Goal: Information Seeking & Learning: Learn about a topic

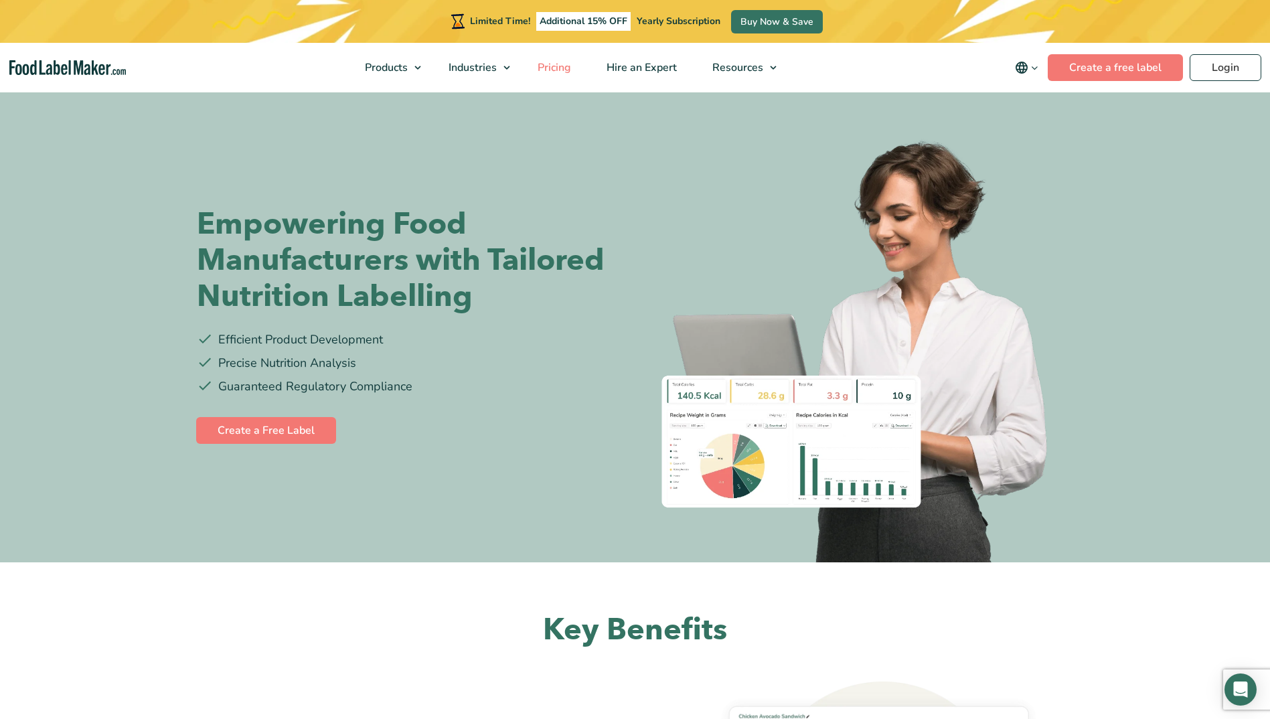
click at [553, 70] on span "Pricing" at bounding box center [552, 67] width 39 height 15
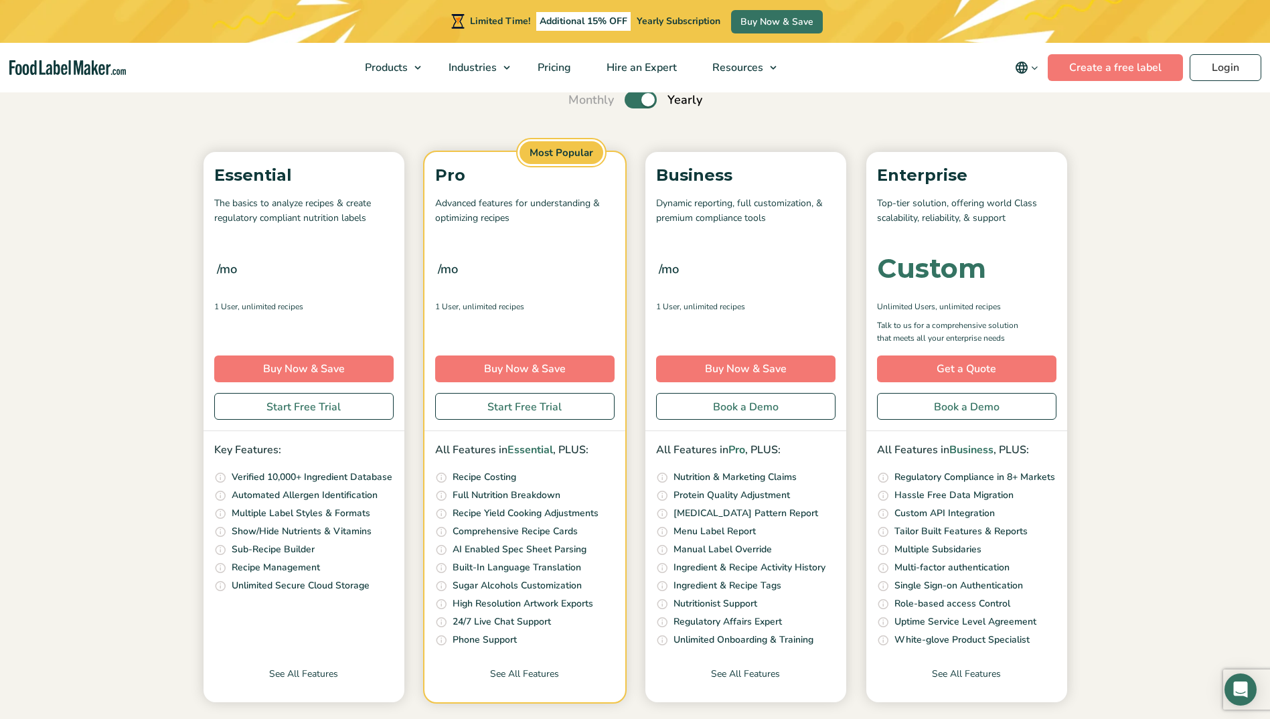
scroll to position [134, 0]
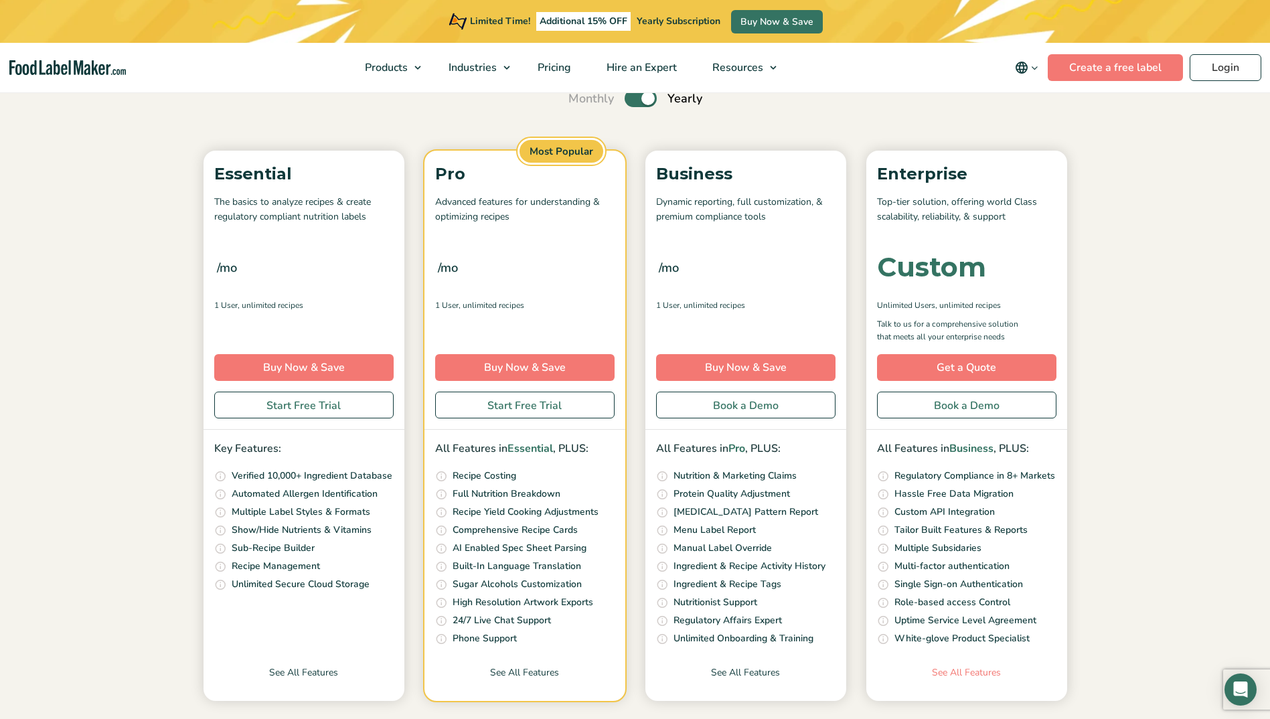
click at [961, 667] on link "See All Features" at bounding box center [966, 682] width 201 height 35
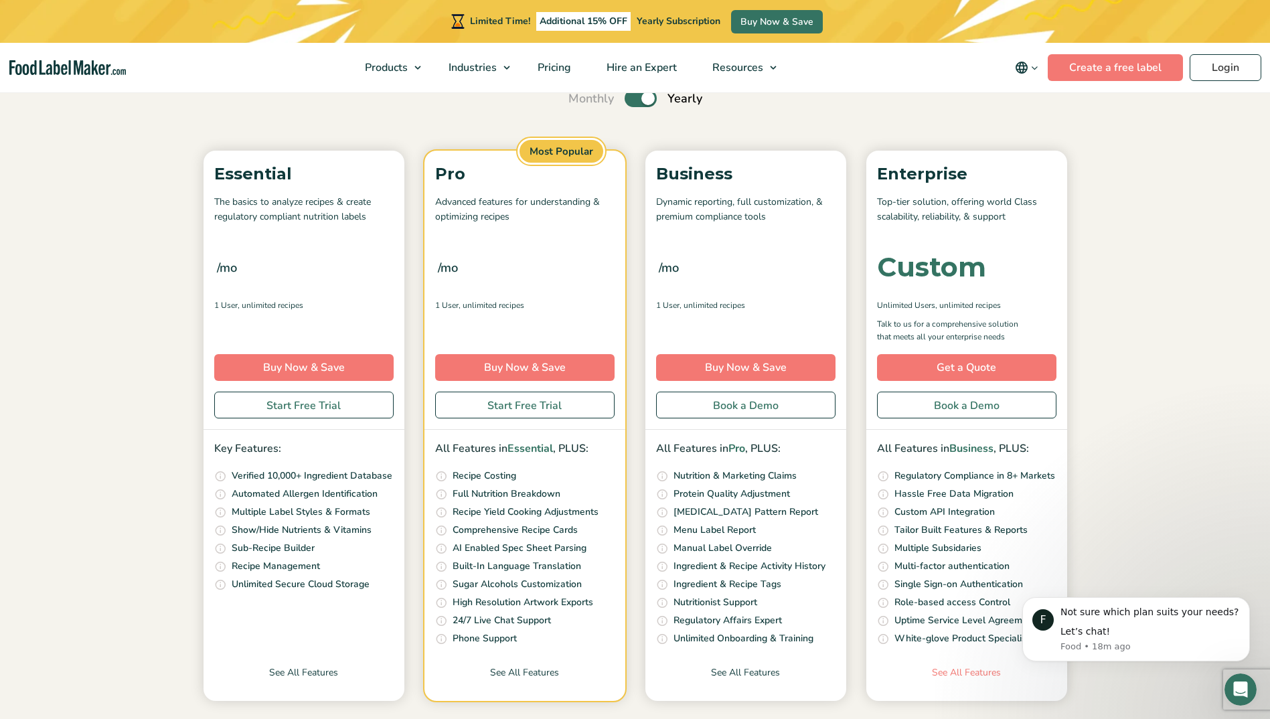
click at [970, 672] on link "See All Features" at bounding box center [966, 682] width 201 height 35
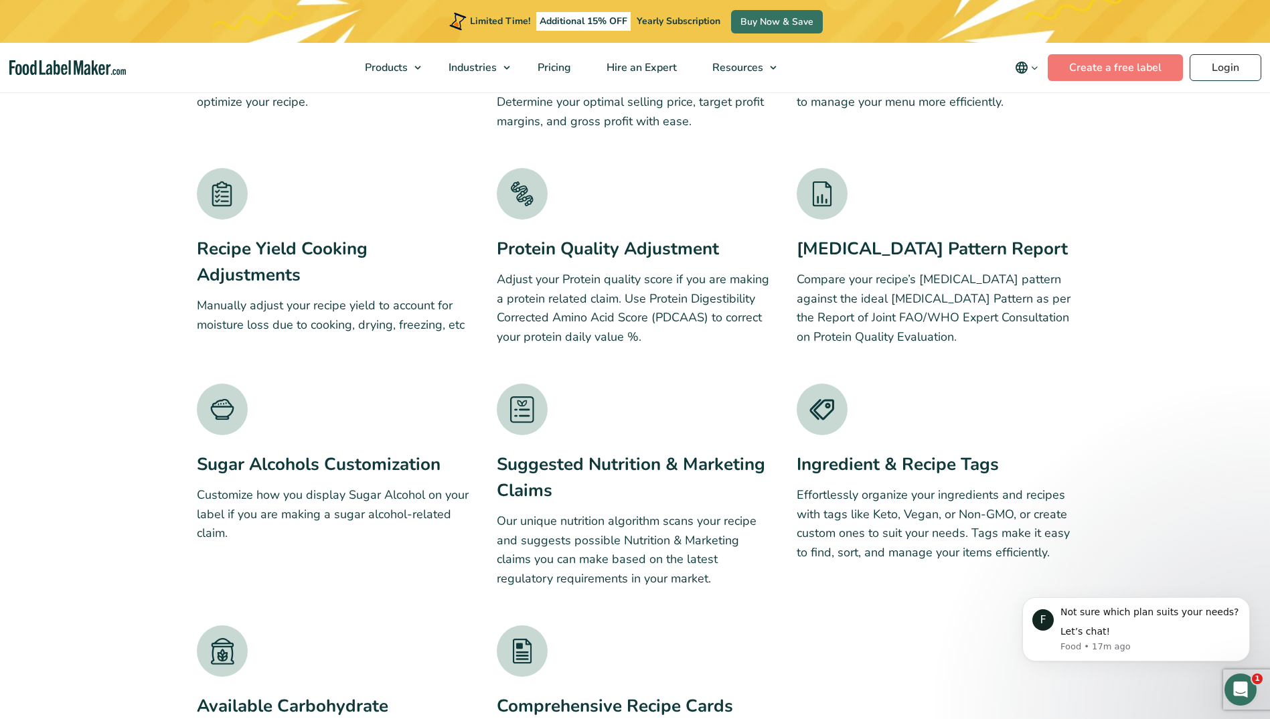
scroll to position [2878, 0]
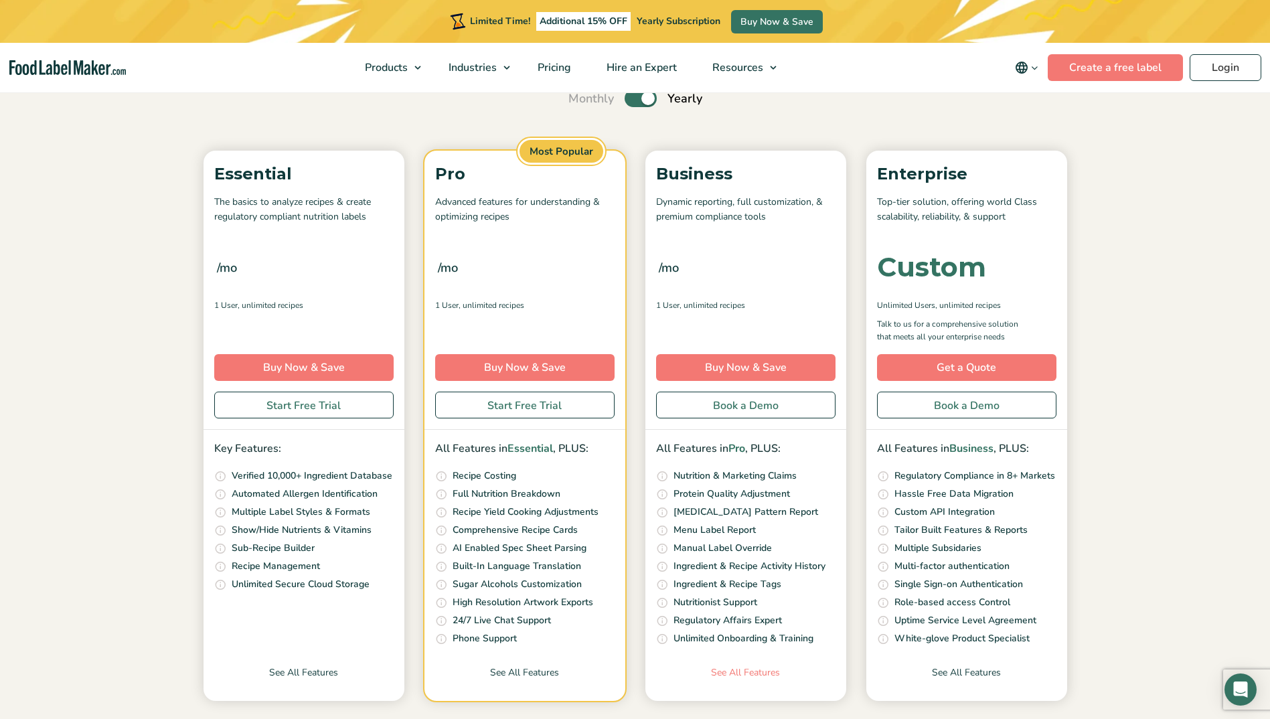
click at [728, 673] on link "See All Features" at bounding box center [745, 682] width 201 height 35
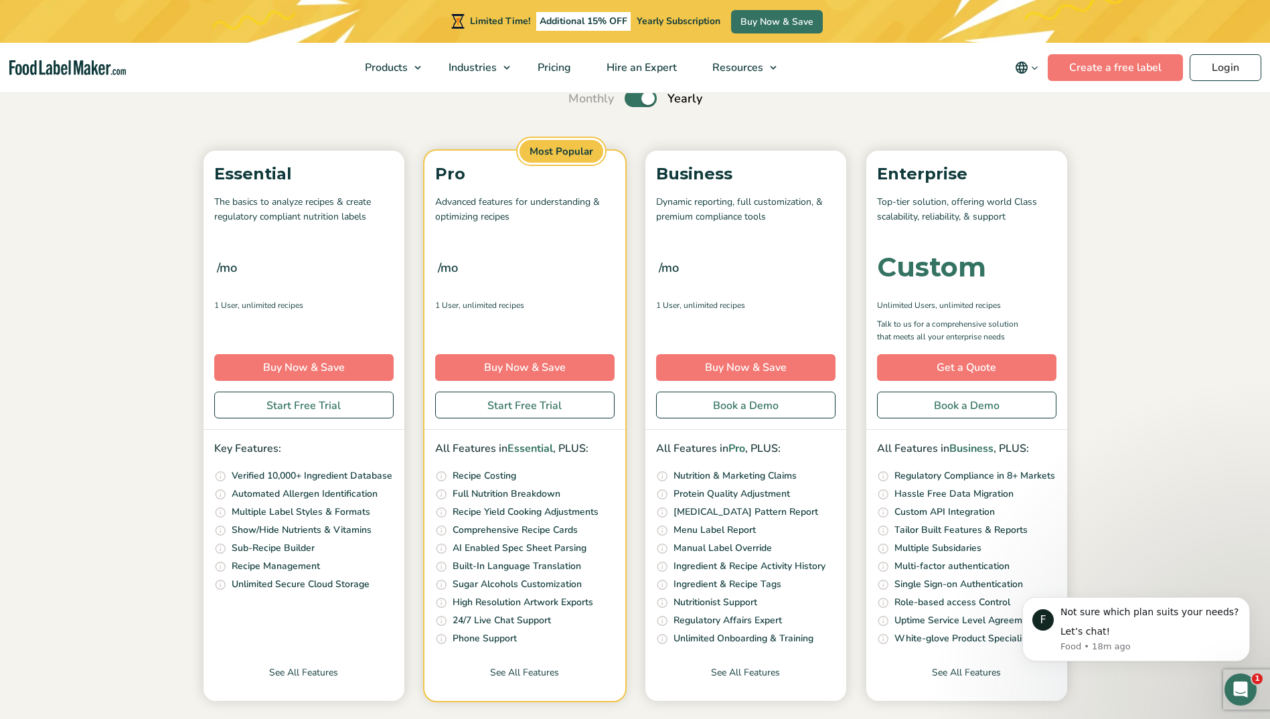
click at [64, 64] on img "main navigation" at bounding box center [67, 67] width 116 height 15
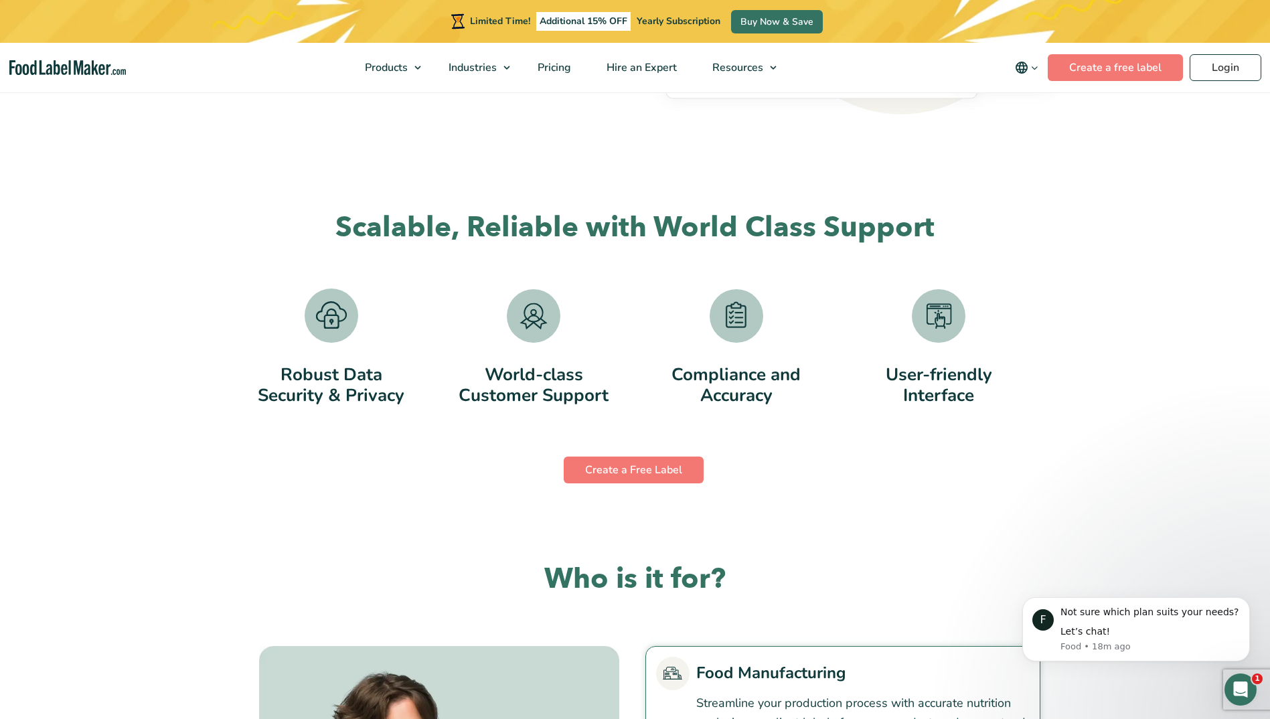
scroll to position [2538, 0]
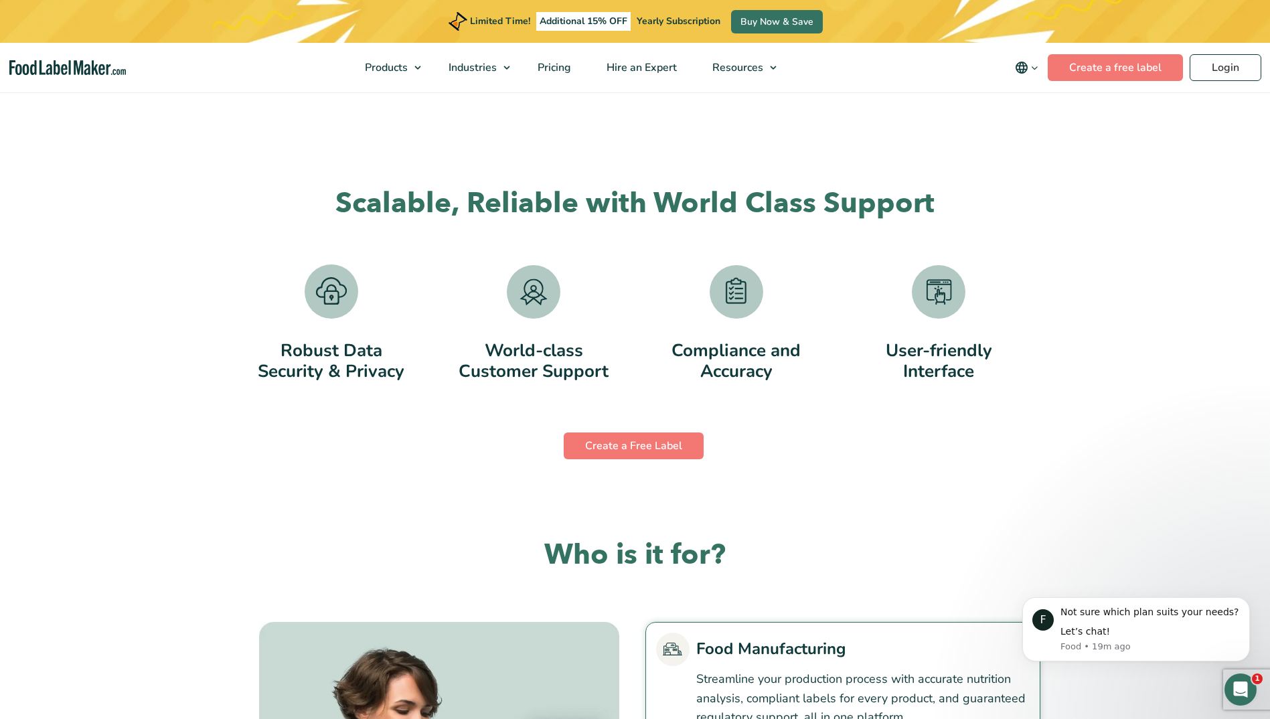
click at [538, 300] on img at bounding box center [534, 292] width 54 height 54
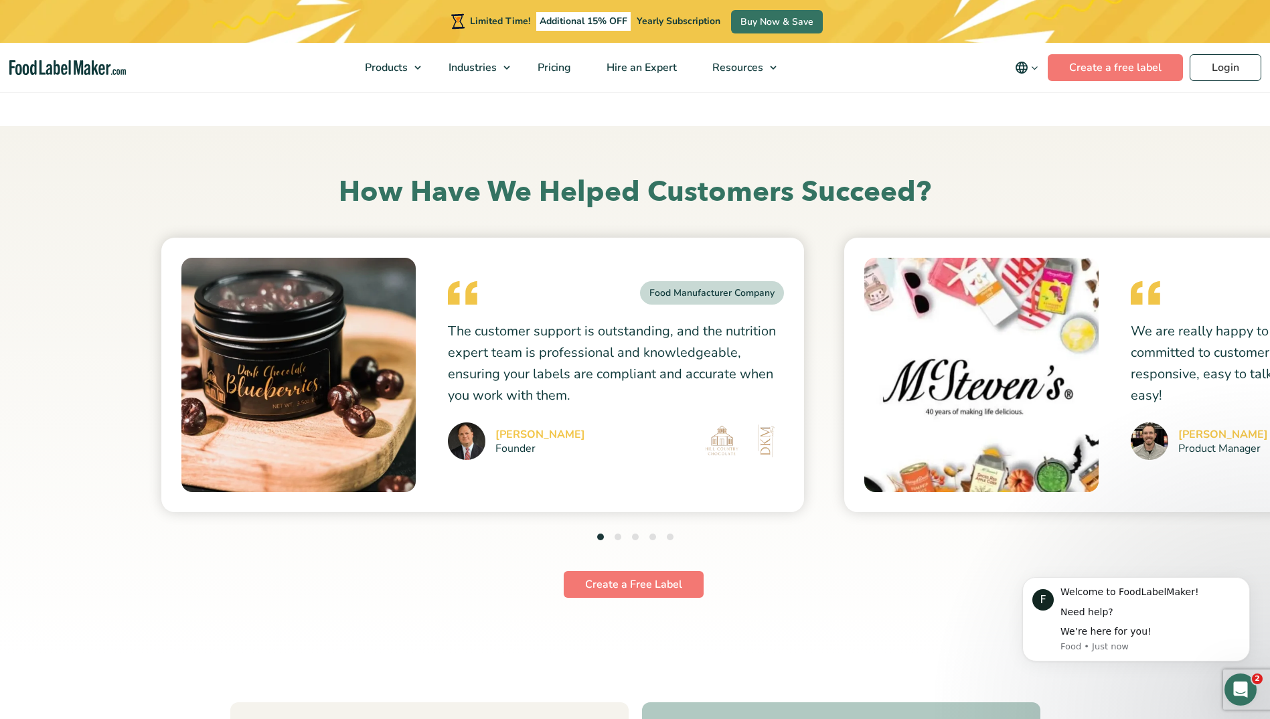
scroll to position [3542, 0]
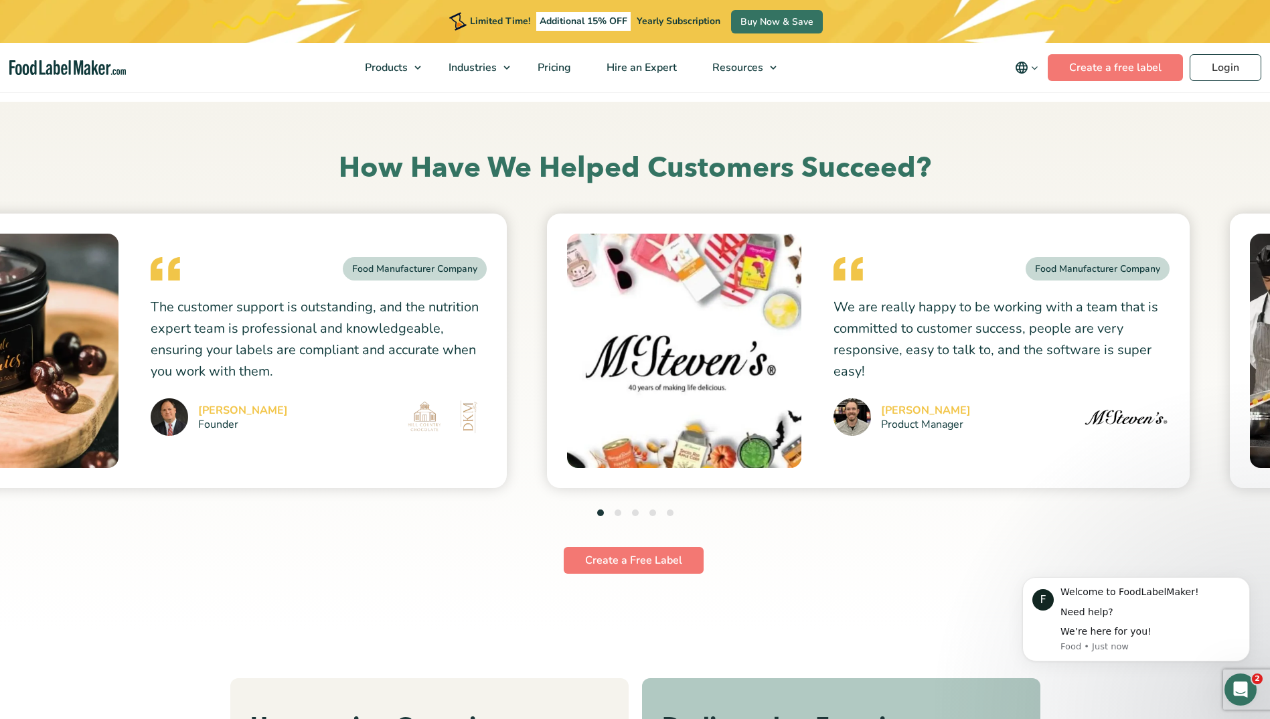
drag, startPoint x: 909, startPoint y: 415, endPoint x: 599, endPoint y: 441, distance: 310.9
click at [599, 441] on img at bounding box center [684, 351] width 234 height 234
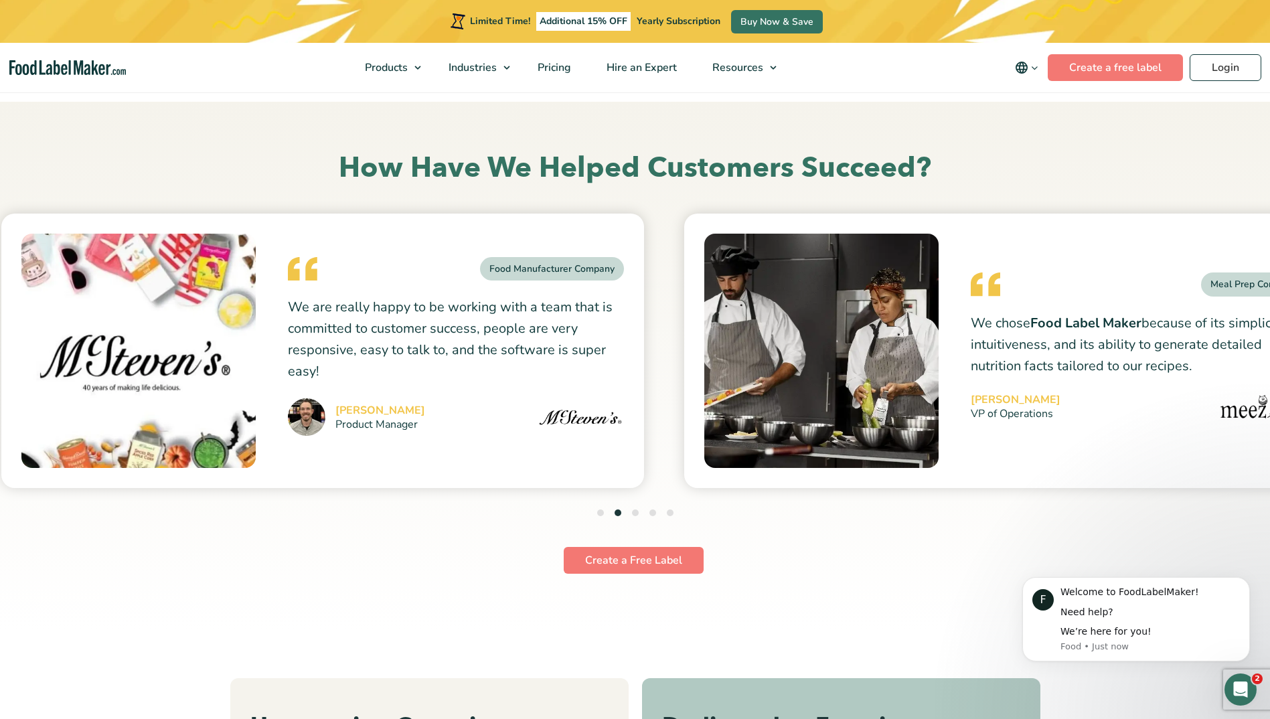
drag, startPoint x: 865, startPoint y: 415, endPoint x: 610, endPoint y: 450, distance: 258.1
click at [704, 450] on img at bounding box center [821, 351] width 234 height 234
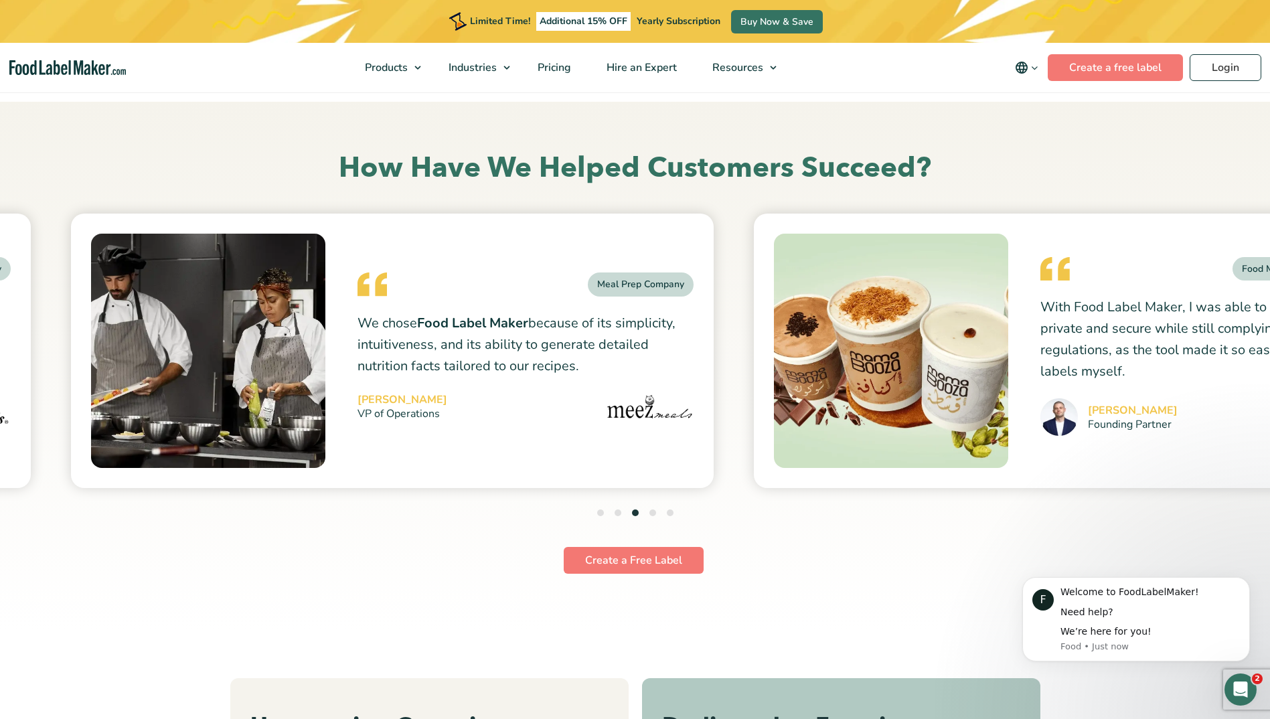
drag, startPoint x: 824, startPoint y: 414, endPoint x: 493, endPoint y: 458, distance: 334.3
click at [733, 458] on div "Food Manufacturer Company With Food Label Maker, I was able to keep our recipes…" at bounding box center [1074, 350] width 683 height 274
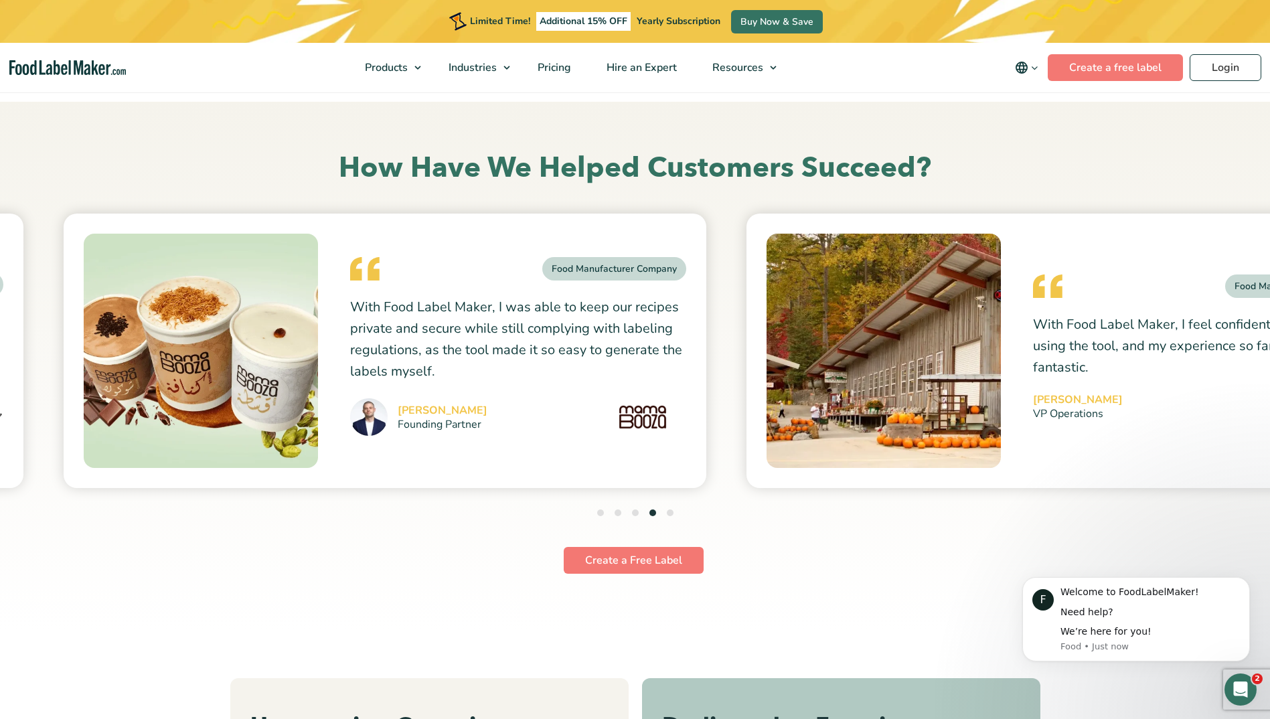
drag, startPoint x: 966, startPoint y: 410, endPoint x: 585, endPoint y: 456, distance: 384.2
click at [766, 456] on img at bounding box center [883, 351] width 234 height 234
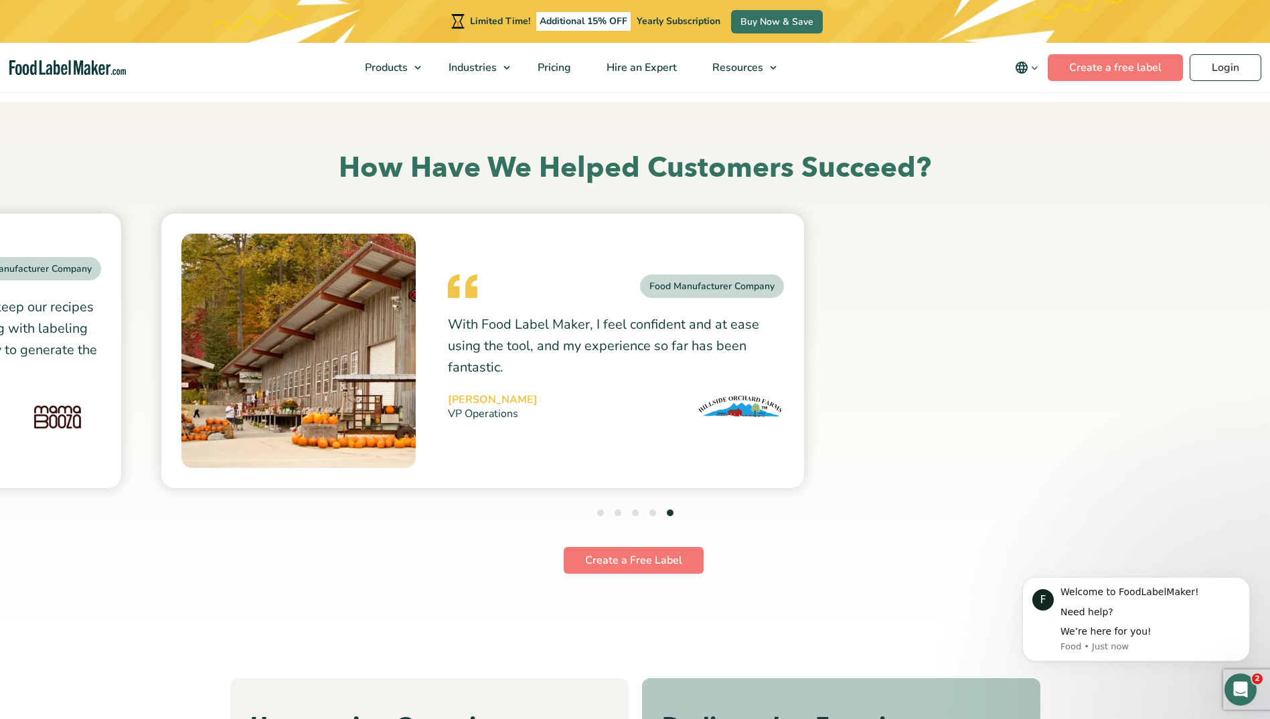
drag, startPoint x: 845, startPoint y: 410, endPoint x: 640, endPoint y: 432, distance: 205.3
click at [640, 432] on div "Food Manufacturer Company Dan Mccoy 1 2 3" at bounding box center [635, 350] width 683 height 274
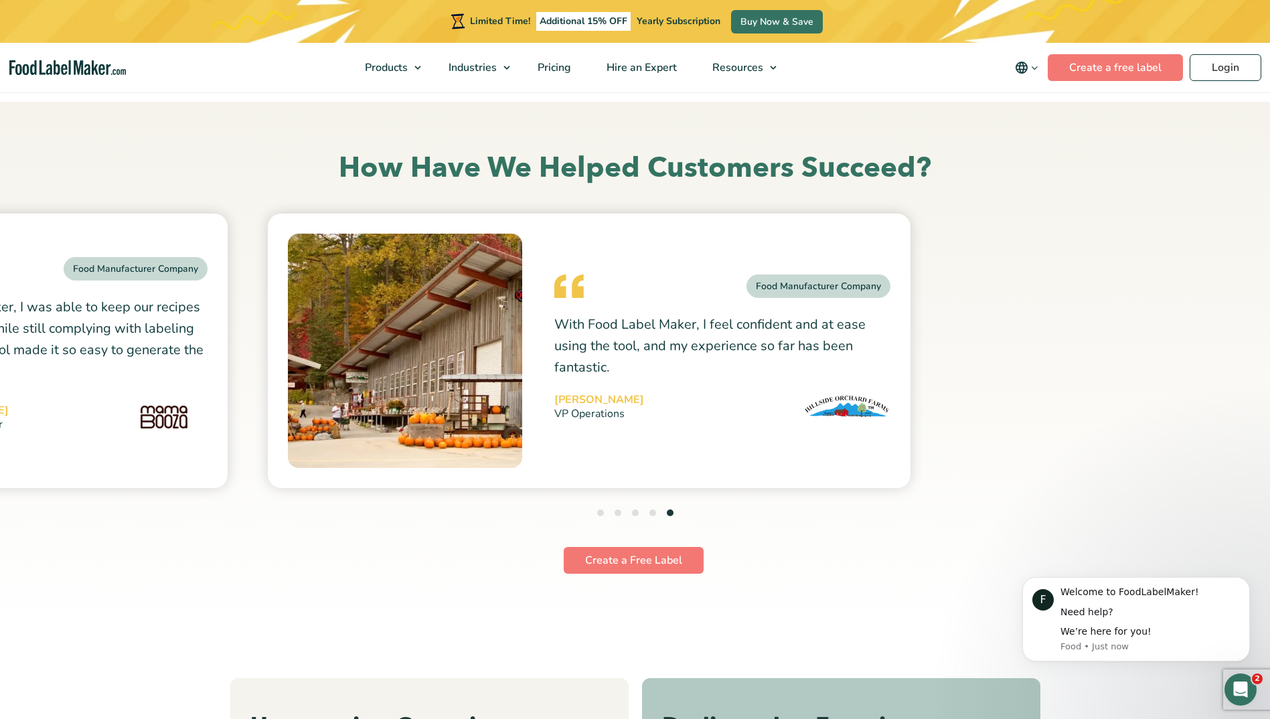
drag, startPoint x: 628, startPoint y: 432, endPoint x: 812, endPoint y: 401, distance: 187.3
click at [812, 401] on div "Food Manufacturer Company With Food Label Maker, I feel confident and at ease u…" at bounding box center [589, 350] width 642 height 274
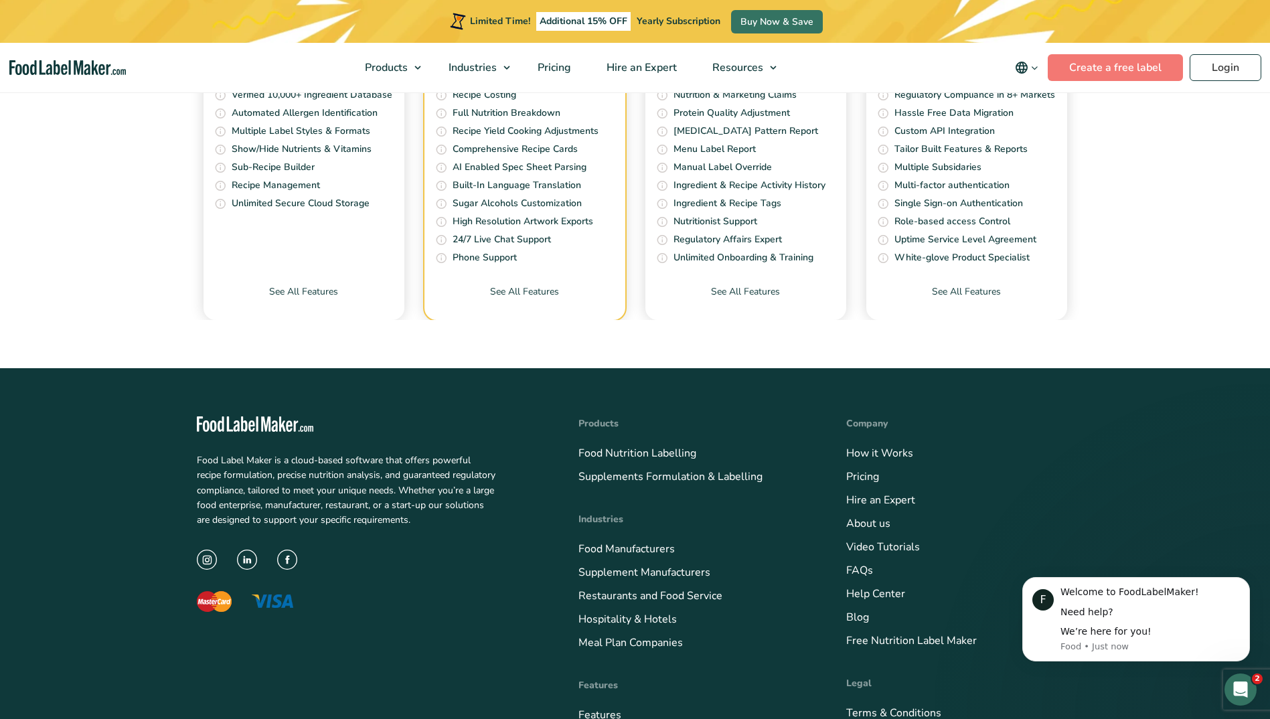
scroll to position [5282, 0]
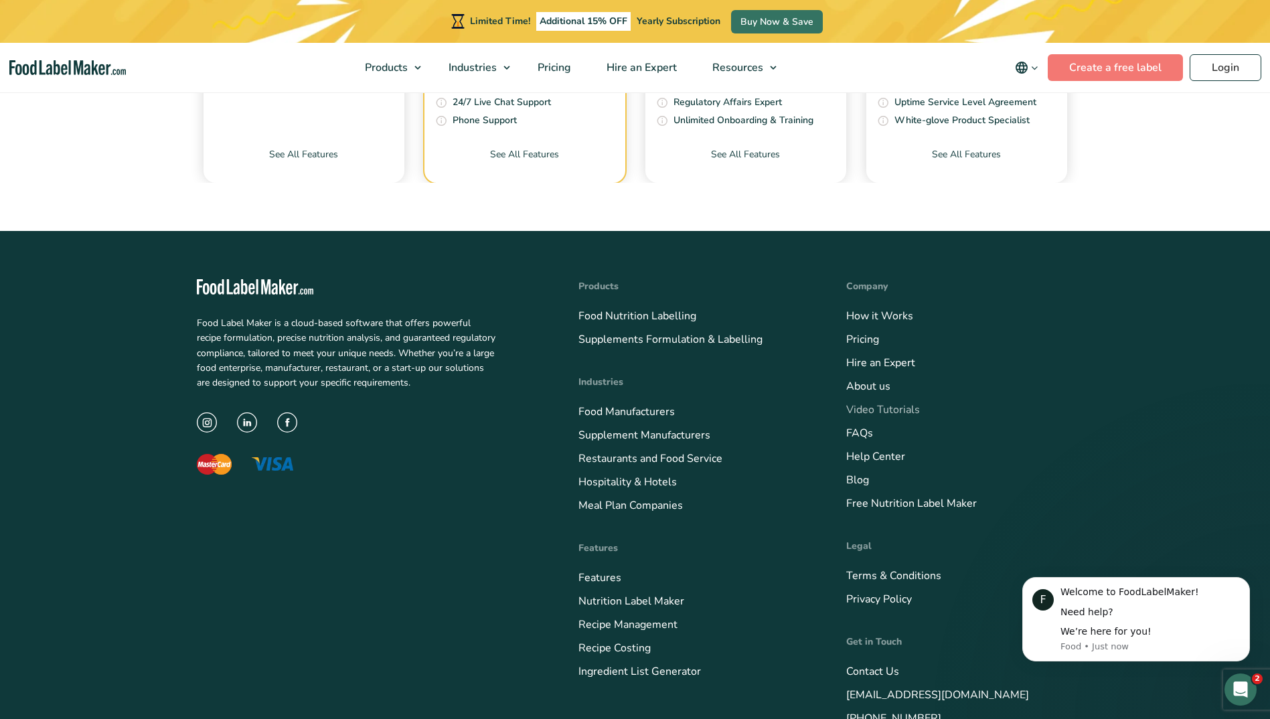
click at [900, 404] on link "Video Tutorials" at bounding box center [883, 409] width 74 height 15
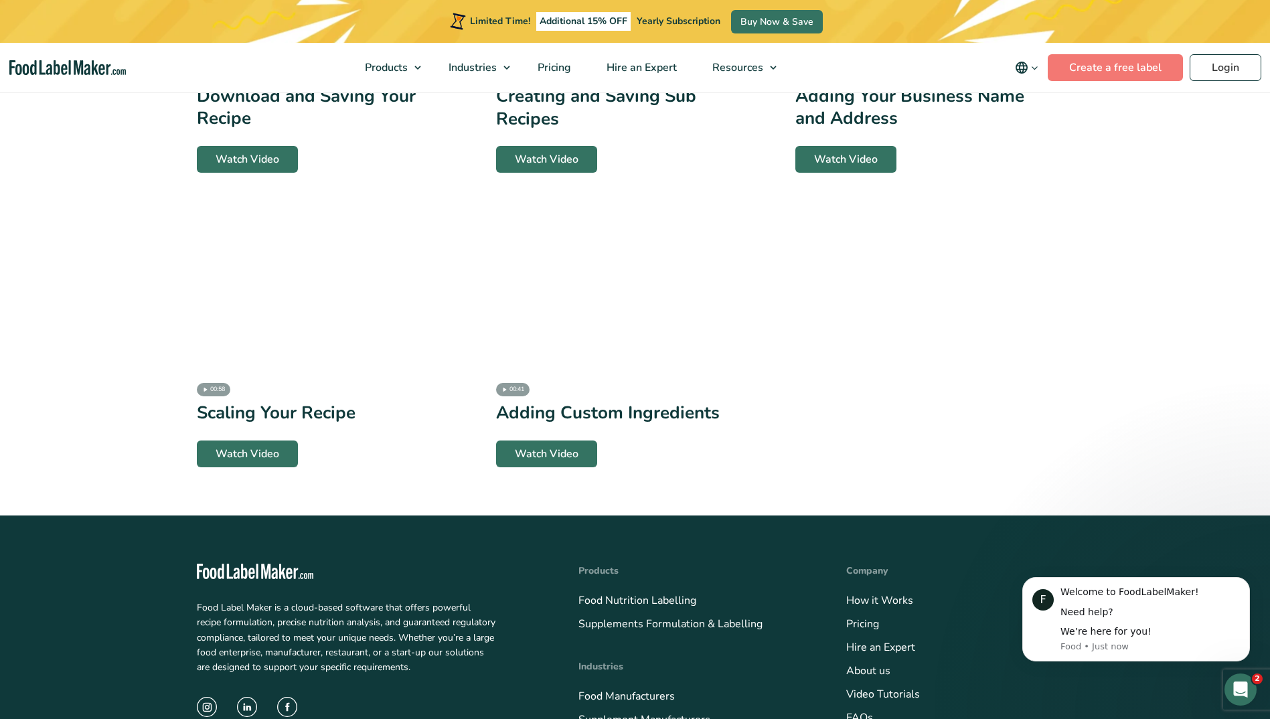
scroll to position [2878, 0]
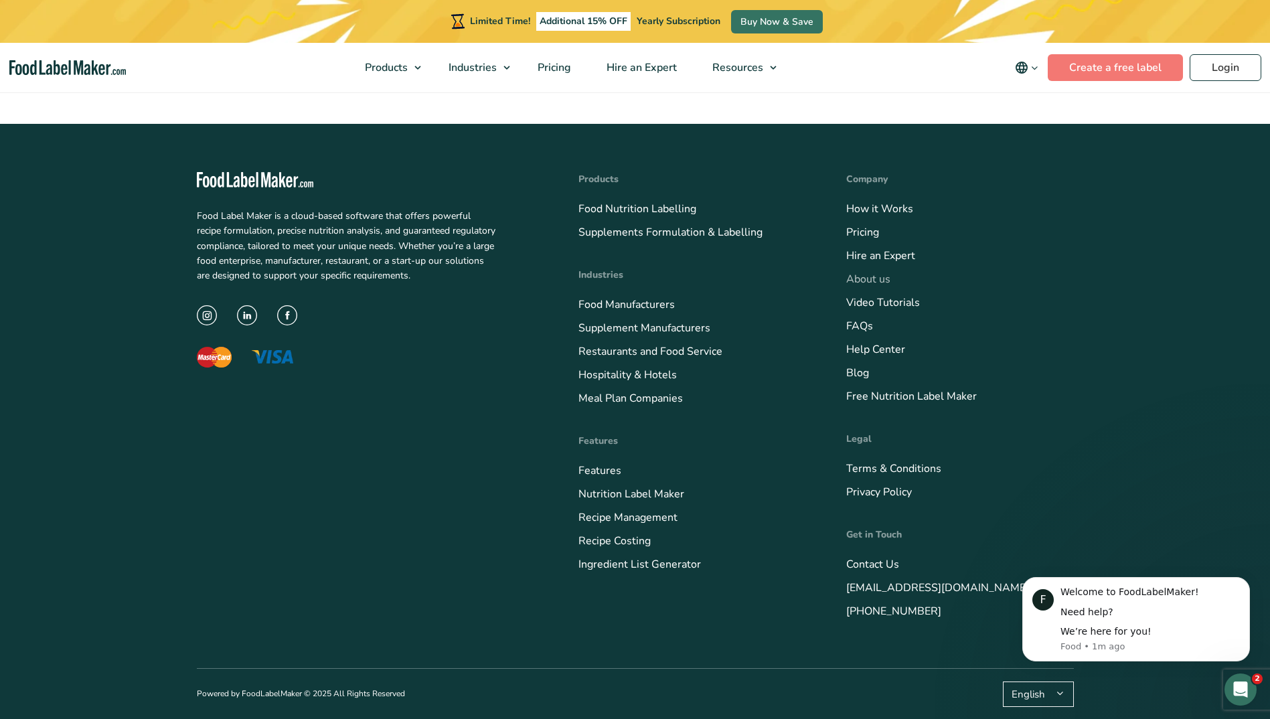
click at [870, 277] on link "About us" at bounding box center [868, 279] width 44 height 15
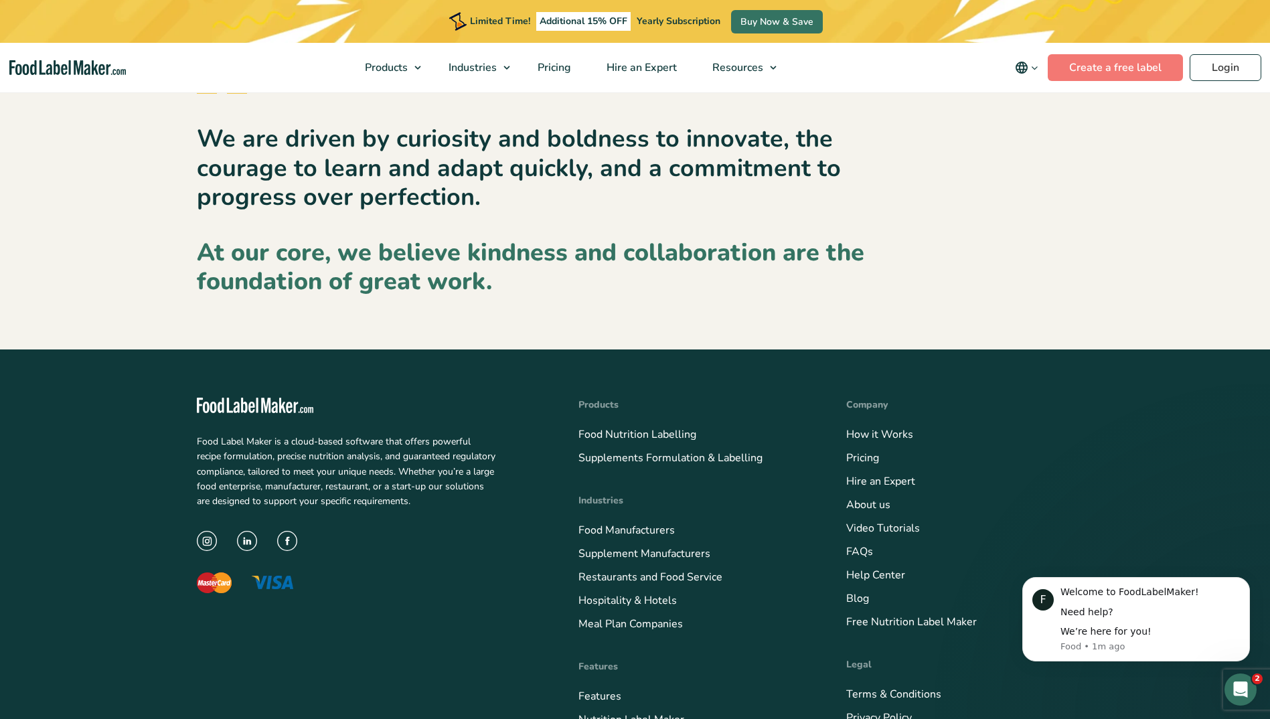
scroll to position [1807, 0]
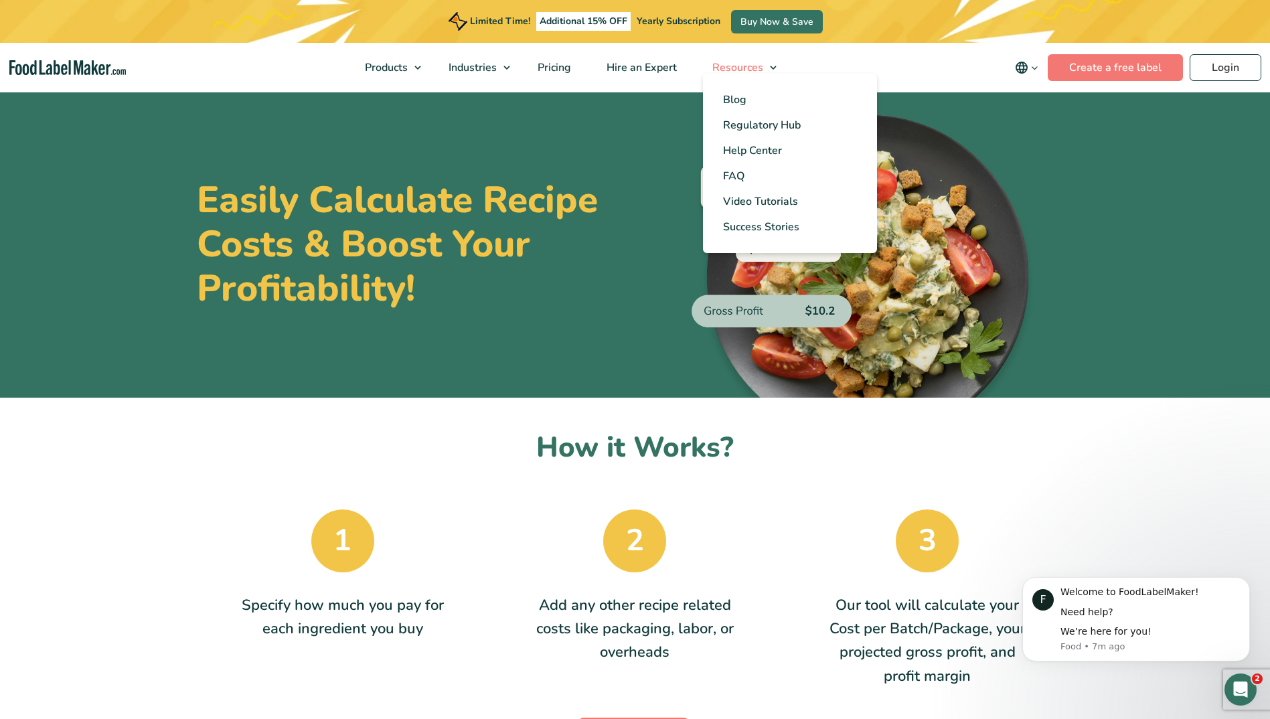
click at [733, 63] on span "Resources" at bounding box center [736, 67] width 56 height 15
click at [740, 94] on span "Blog" at bounding box center [734, 99] width 23 height 15
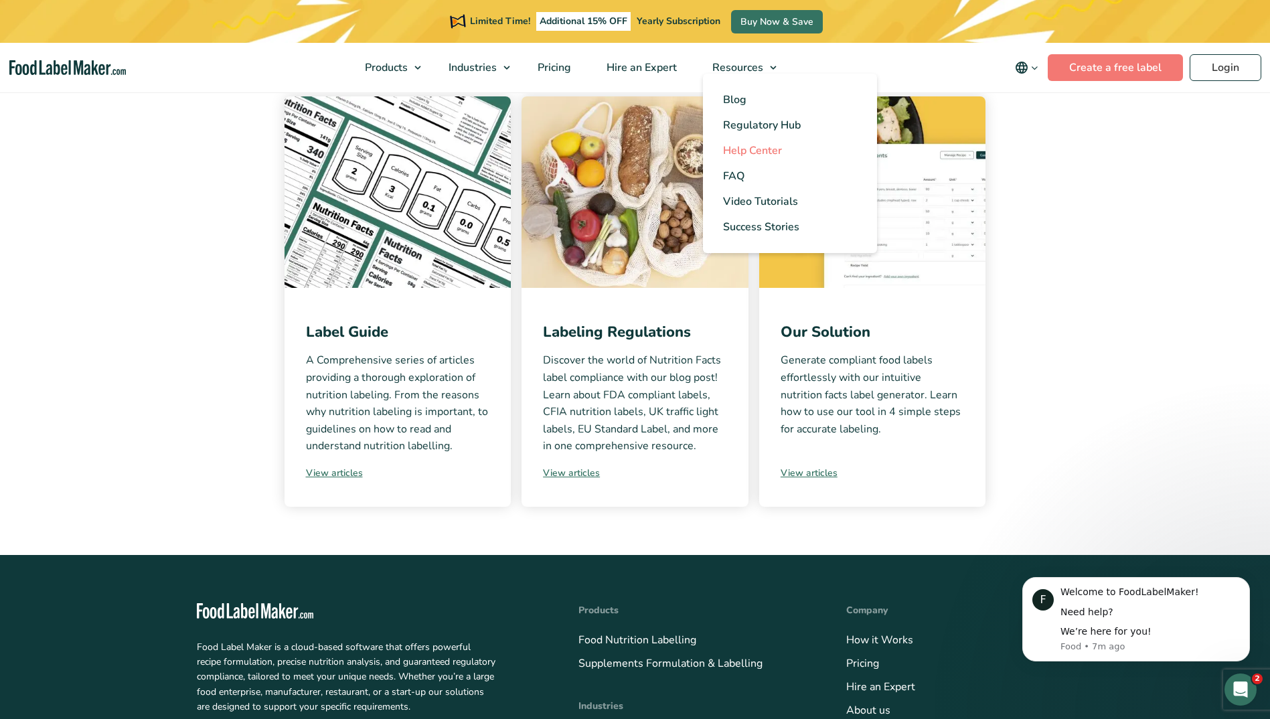
click at [771, 147] on span "Help Center" at bounding box center [752, 150] width 59 height 15
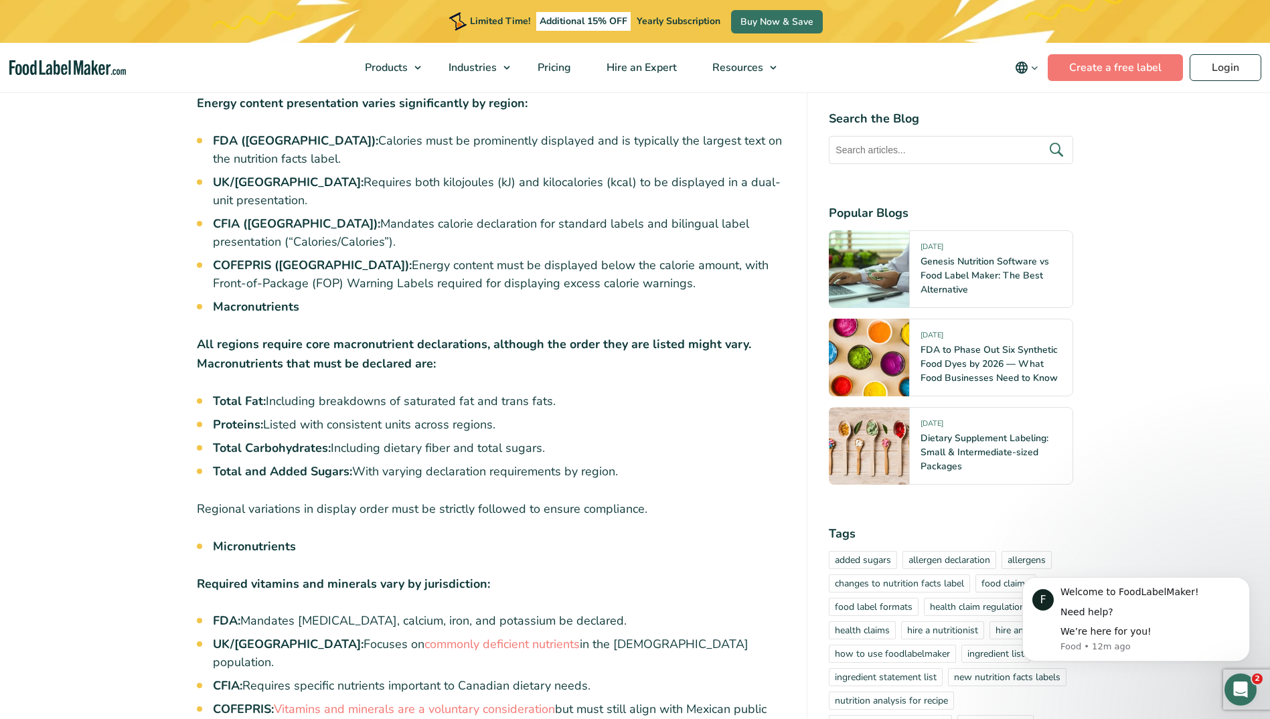
scroll to position [3212, 0]
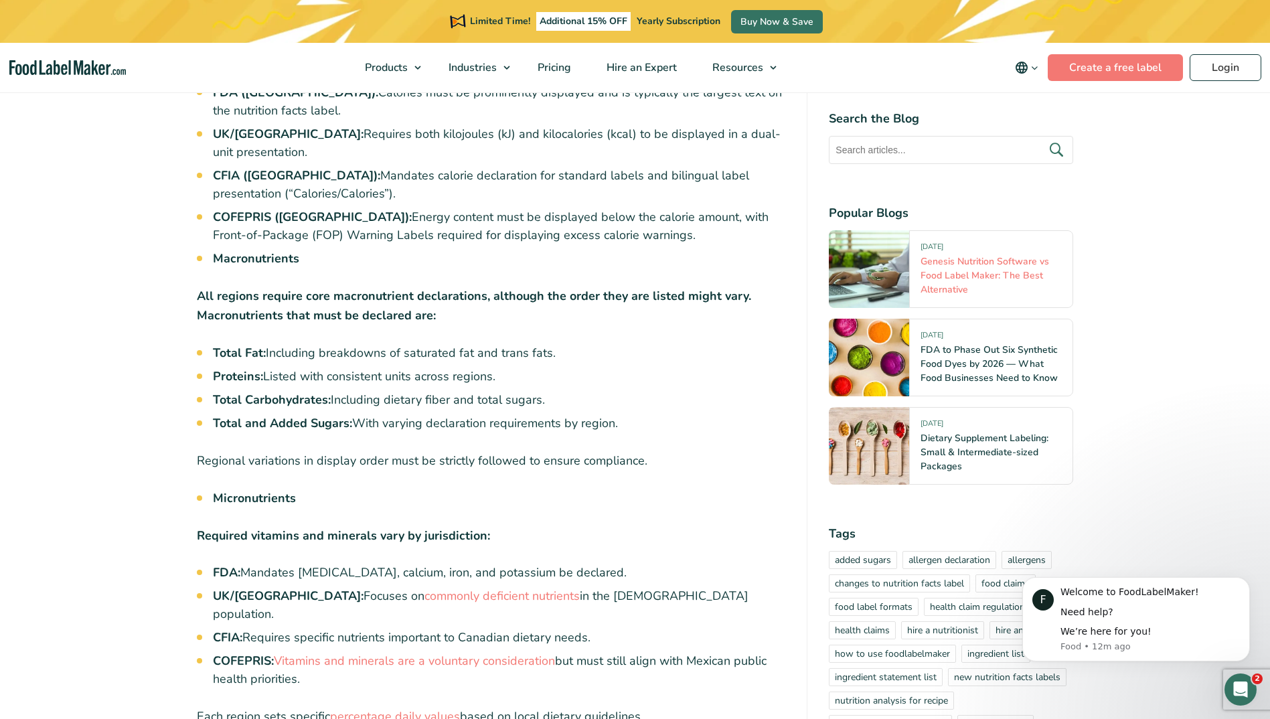
click at [960, 266] on link "Genesis Nutrition Software vs Food Label Maker: The Best Alternative" at bounding box center [984, 275] width 128 height 41
drag, startPoint x: 987, startPoint y: 297, endPoint x: 922, endPoint y: 257, distance: 76.3
click at [922, 257] on div "12 August, 2025 Genesis Nutrition Software vs Food Label Maker: The Best Altern…" at bounding box center [991, 269] width 164 height 78
drag, startPoint x: 922, startPoint y: 257, endPoint x: 1016, endPoint y: 207, distance: 106.0
click at [1019, 209] on h4 "Popular Blogs" at bounding box center [950, 213] width 244 height 18
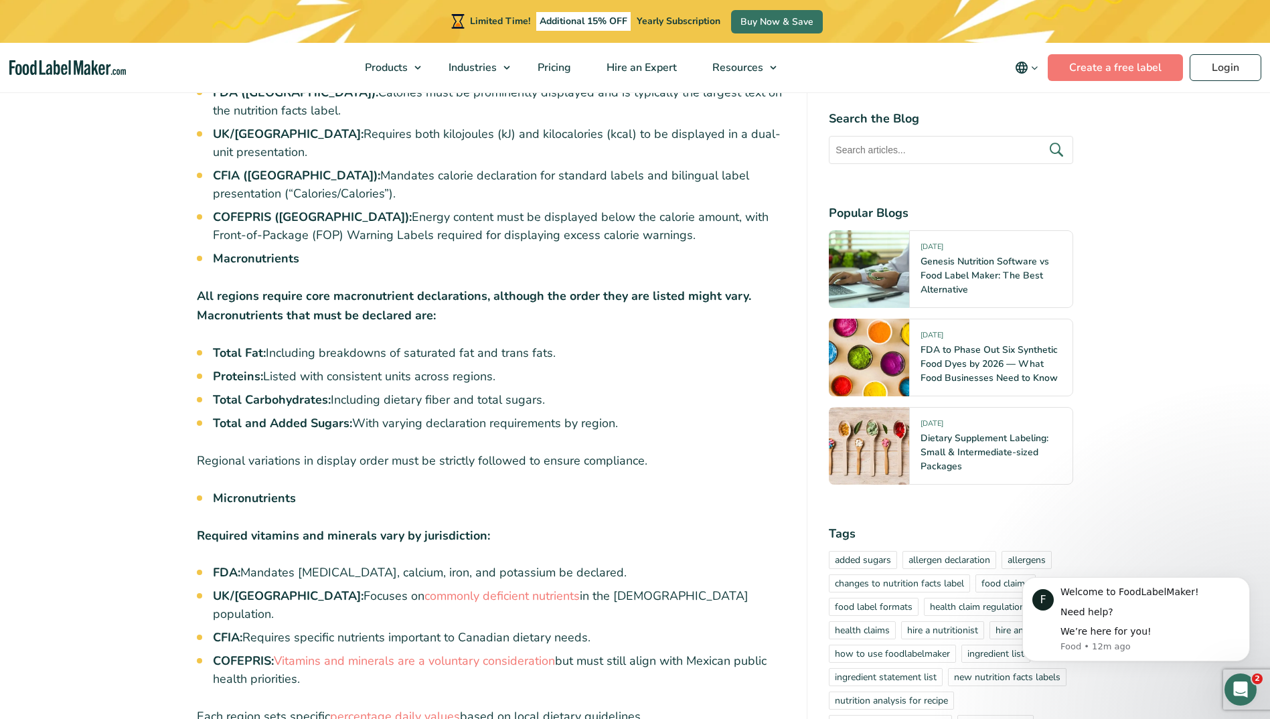
click at [1013, 207] on h4 "Popular Blogs" at bounding box center [950, 213] width 244 height 18
drag, startPoint x: 972, startPoint y: 291, endPoint x: 915, endPoint y: 261, distance: 65.0
click at [915, 261] on div "12 August, 2025 Genesis Nutrition Software vs Food Label Maker: The Best Altern…" at bounding box center [991, 269] width 164 height 78
copy link "Genesis Nutrition Software vs Food Label Maker: The Best Alternative"
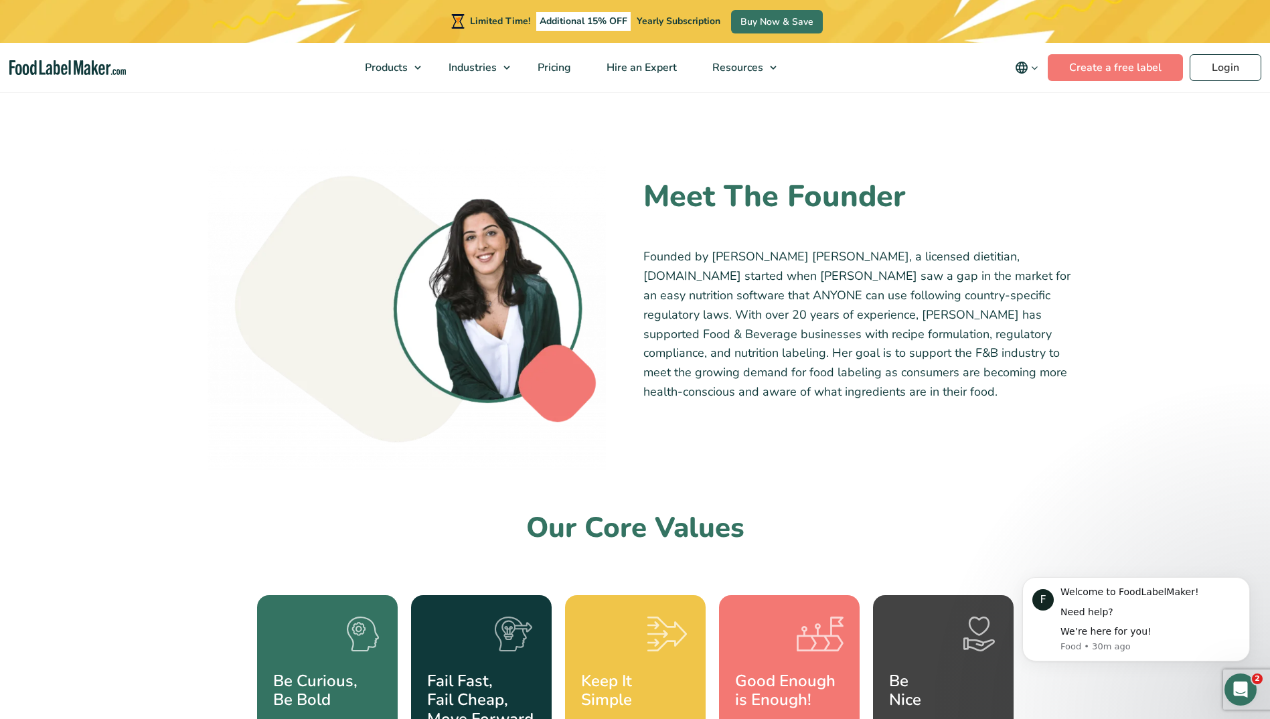
scroll to position [360, 0]
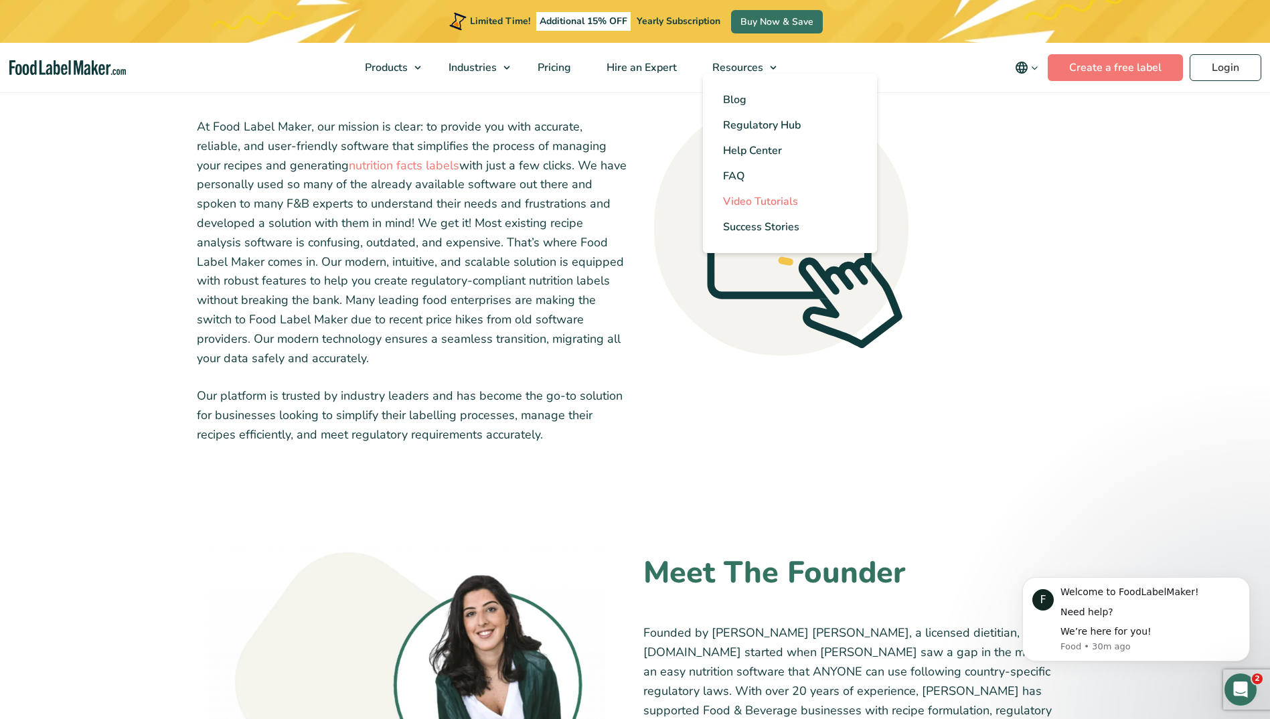
click at [737, 198] on span "Video Tutorials" at bounding box center [760, 201] width 75 height 15
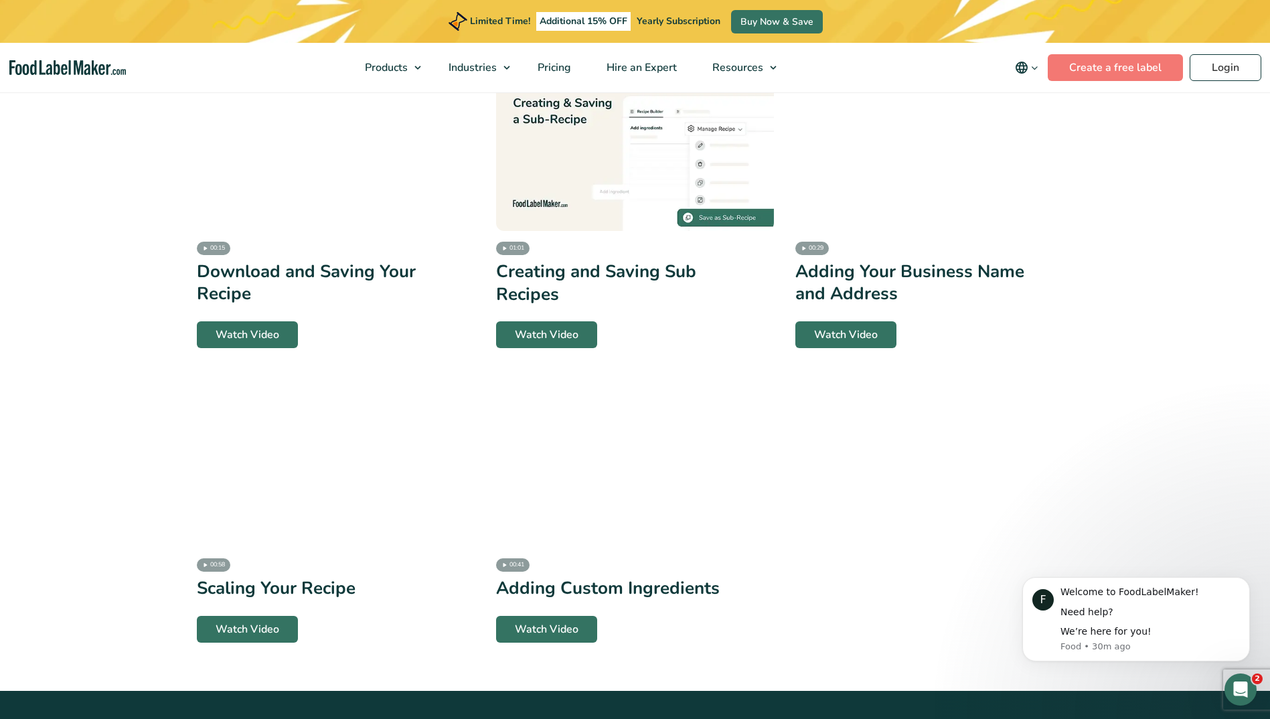
scroll to position [2342, 0]
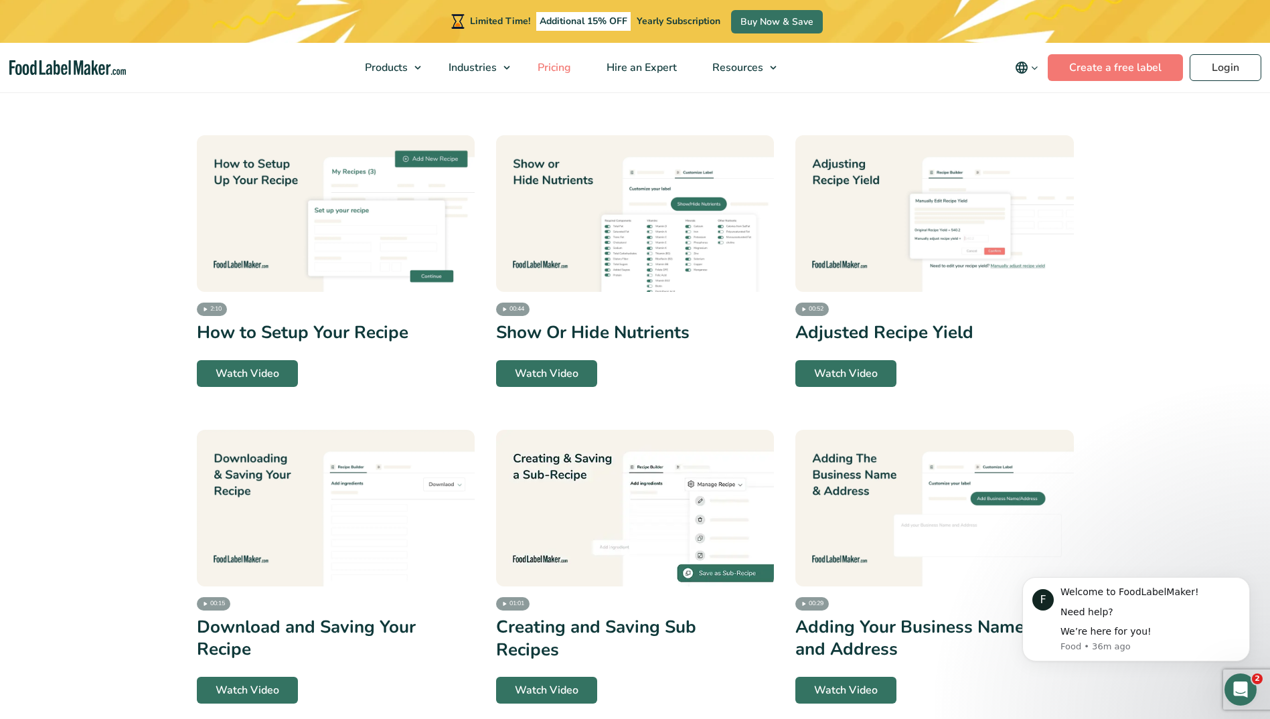
click at [556, 72] on span "Pricing" at bounding box center [552, 67] width 39 height 15
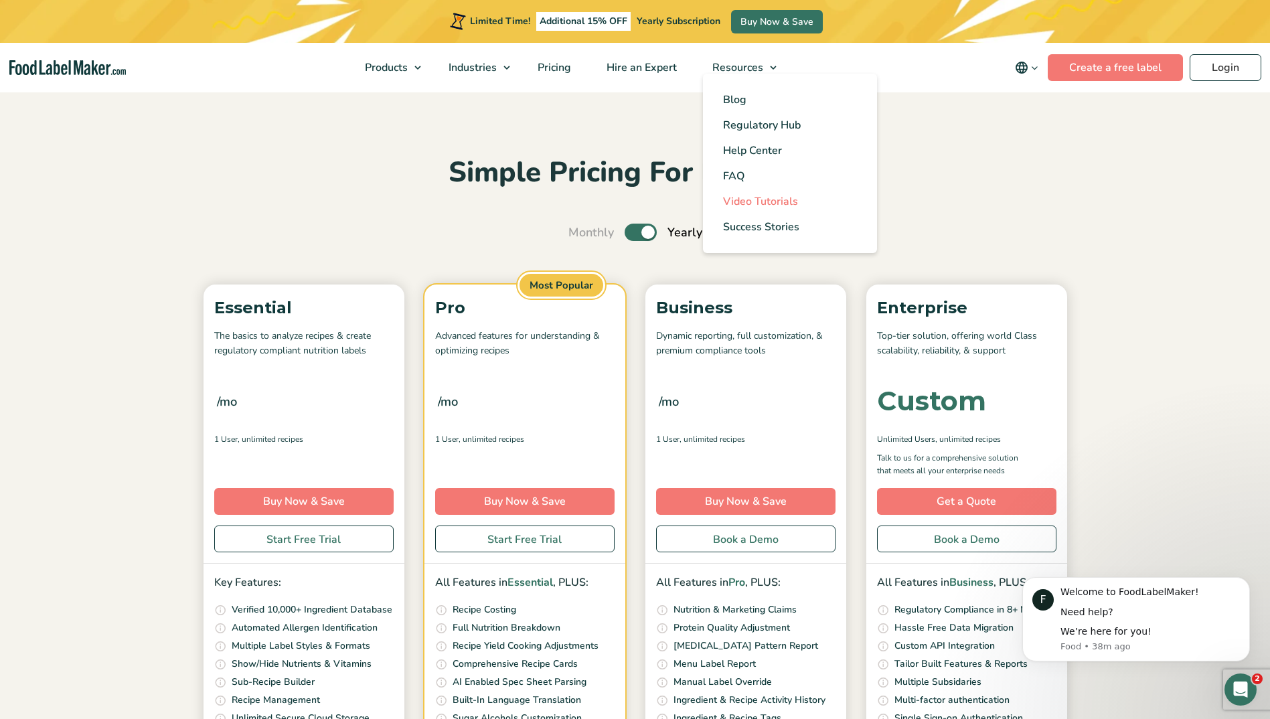
click at [724, 195] on link "Video Tutorials" at bounding box center [790, 201] width 174 height 25
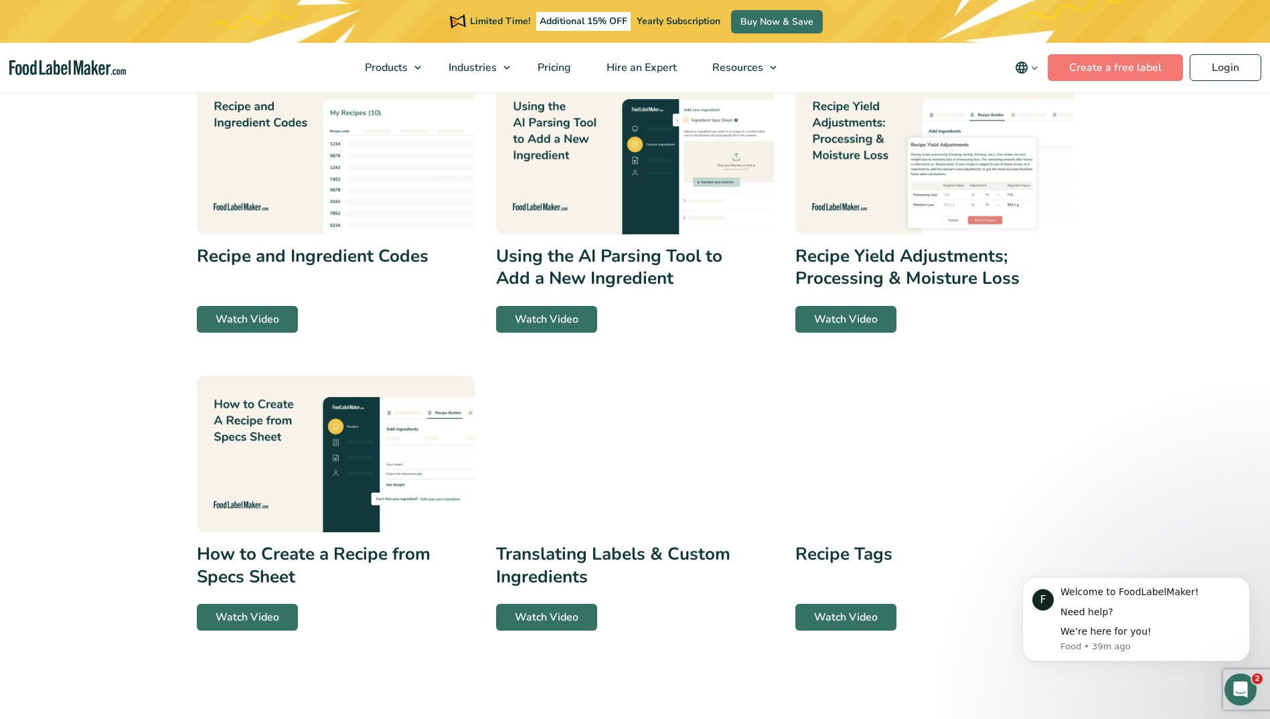
scroll to position [602, 0]
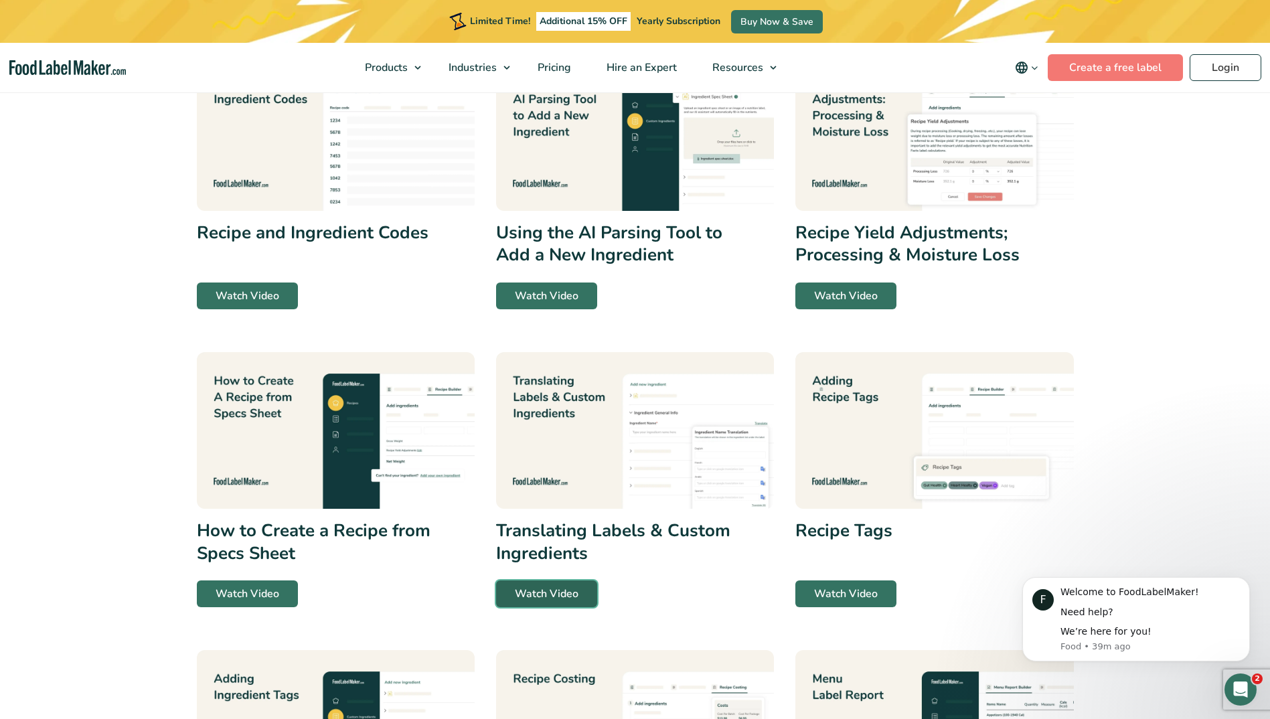
click at [572, 587] on link "Watch Video" at bounding box center [546, 593] width 101 height 27
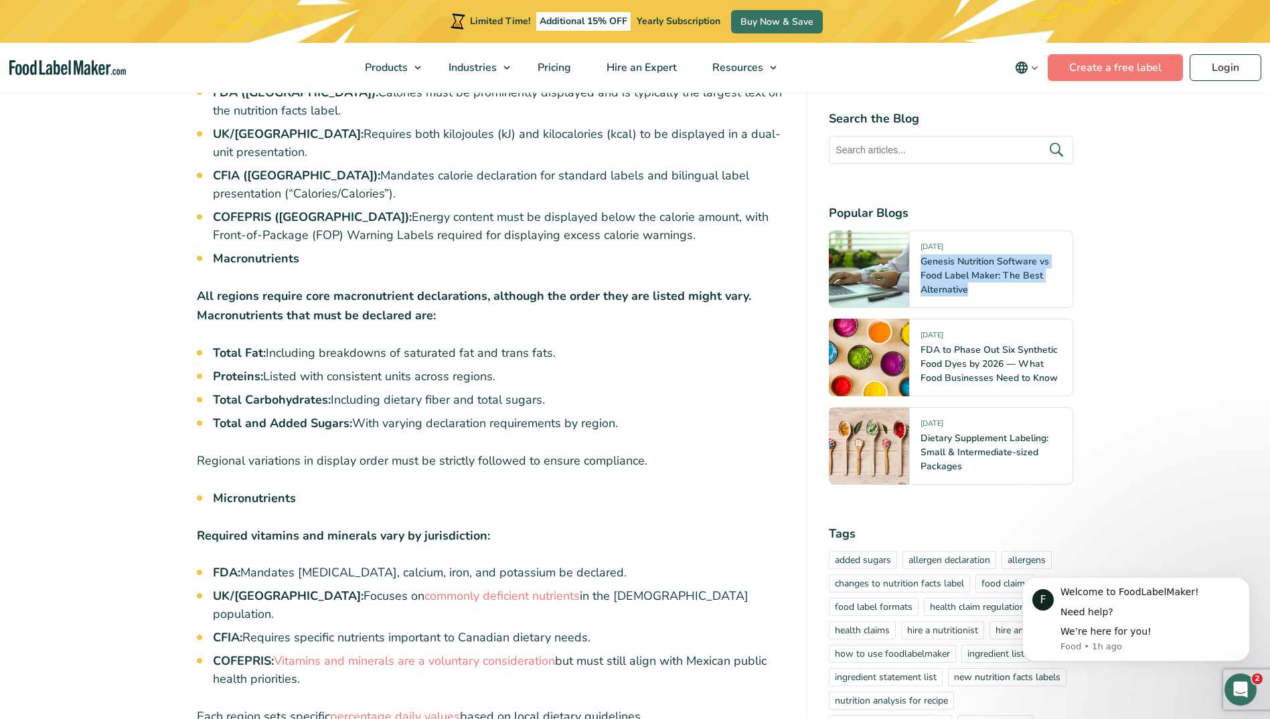
scroll to position [3212, 0]
